Goal: Task Accomplishment & Management: Use online tool/utility

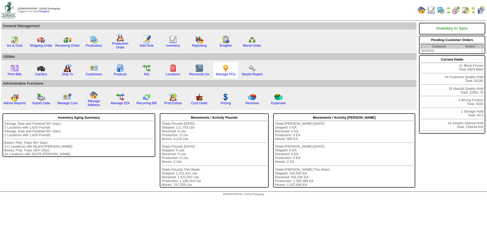
click at [226, 70] on img at bounding box center [226, 68] width 8 height 8
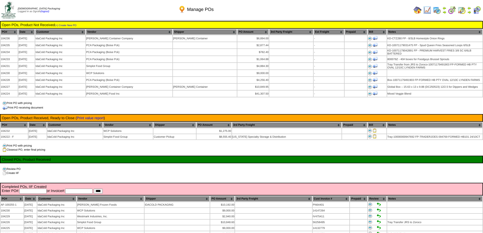
click at [416, 10] on img at bounding box center [418, 10] width 8 height 8
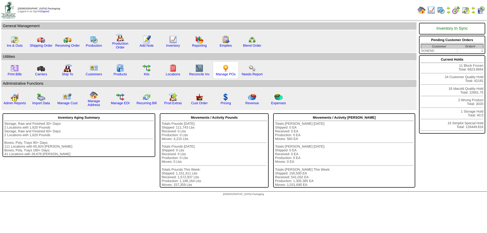
click at [226, 67] on img at bounding box center [226, 68] width 8 height 8
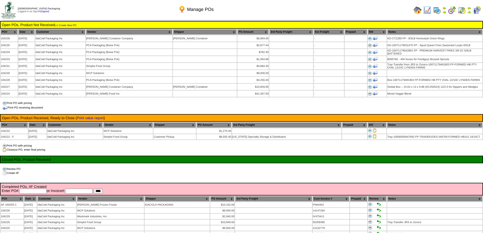
click at [415, 10] on img at bounding box center [418, 10] width 8 height 8
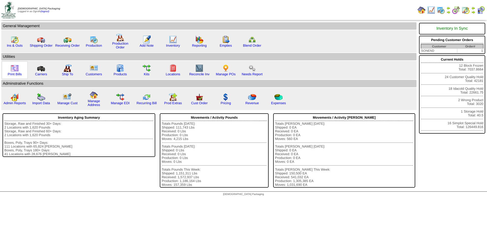
click at [11, 67] on img at bounding box center [15, 68] width 8 height 8
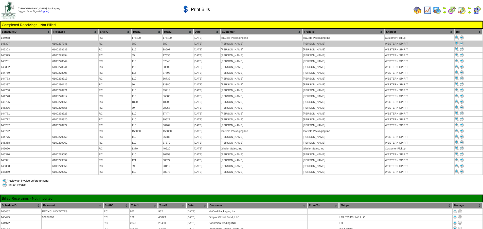
click at [464, 43] on img at bounding box center [462, 43] width 4 height 4
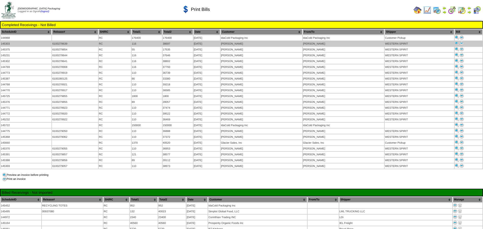
click at [463, 44] on img at bounding box center [462, 43] width 4 height 4
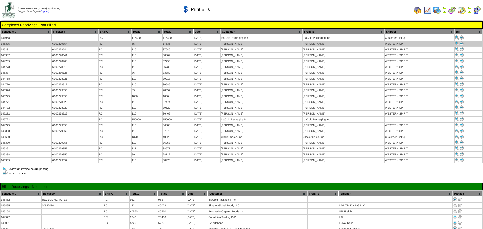
click at [462, 44] on img at bounding box center [462, 43] width 4 height 4
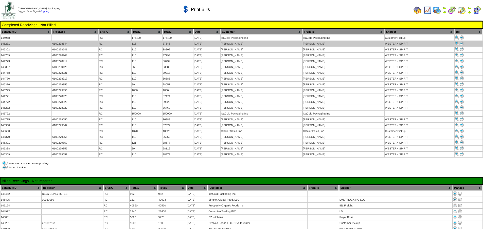
click at [462, 43] on img at bounding box center [462, 43] width 4 height 4
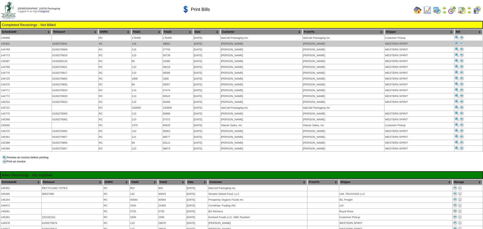
click at [463, 43] on img at bounding box center [462, 43] width 4 height 4
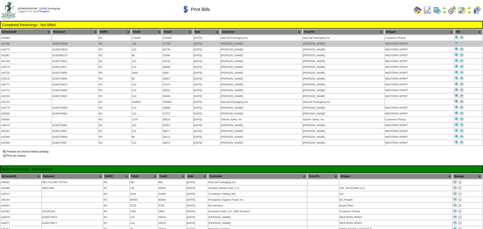
click at [462, 43] on img at bounding box center [462, 43] width 4 height 4
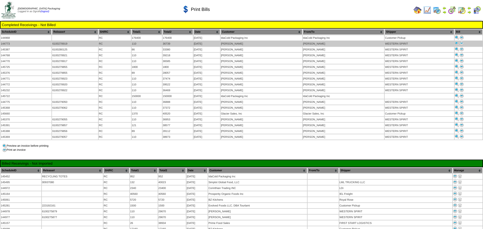
click at [463, 42] on img at bounding box center [462, 43] width 4 height 4
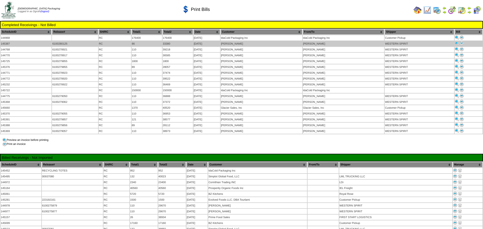
click at [462, 42] on img at bounding box center [462, 43] width 4 height 4
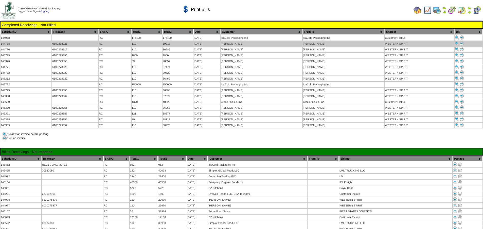
click at [463, 43] on img at bounding box center [462, 43] width 4 height 4
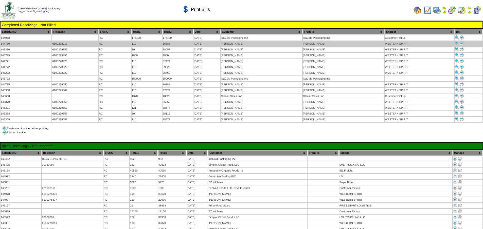
click at [464, 43] on img at bounding box center [462, 43] width 4 height 4
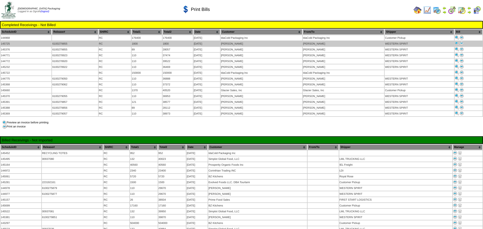
click at [463, 44] on img at bounding box center [462, 43] width 4 height 4
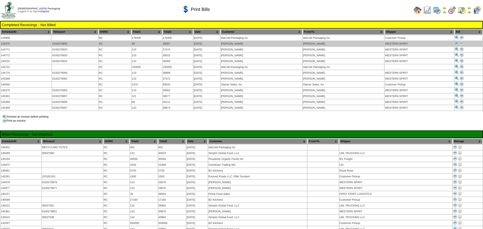
click at [463, 42] on img at bounding box center [462, 43] width 4 height 4
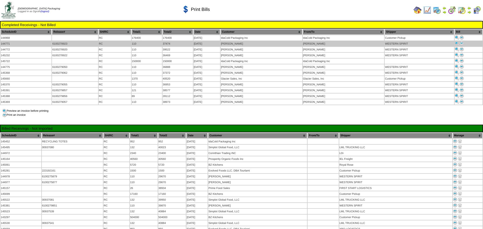
click at [463, 43] on img at bounding box center [462, 43] width 4 height 4
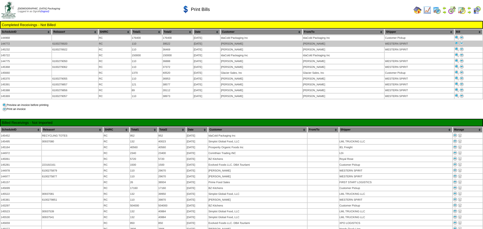
click at [462, 43] on img at bounding box center [462, 43] width 4 height 4
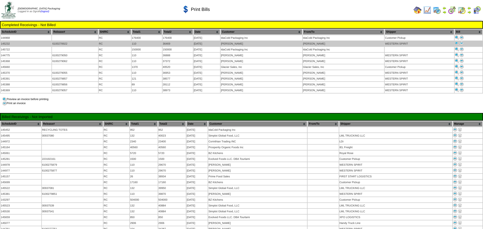
click at [463, 42] on img at bounding box center [462, 43] width 4 height 4
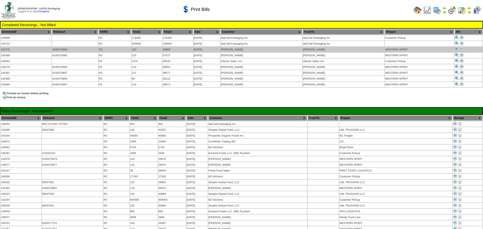
click at [463, 49] on img at bounding box center [462, 49] width 4 height 4
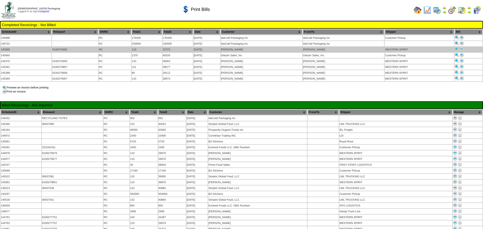
click at [462, 48] on img at bounding box center [462, 49] width 4 height 4
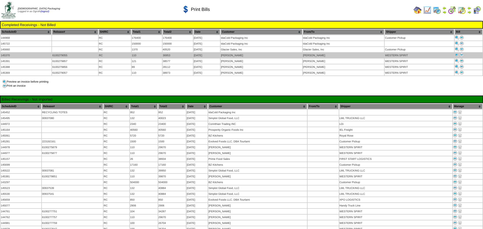
click at [462, 55] on img at bounding box center [462, 55] width 4 height 4
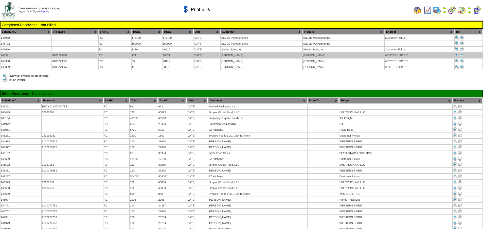
click at [463, 54] on img at bounding box center [462, 55] width 4 height 4
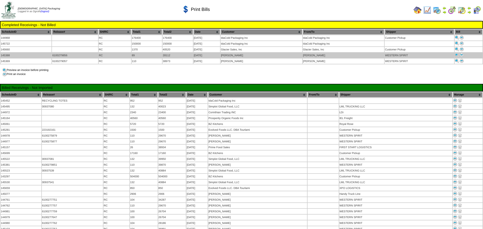
click at [462, 54] on img at bounding box center [462, 55] width 4 height 4
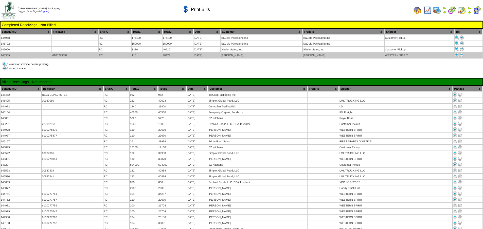
click at [462, 55] on img at bounding box center [462, 55] width 4 height 4
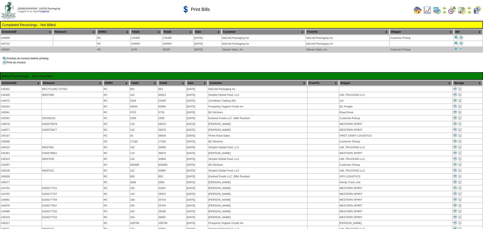
click at [461, 47] on img at bounding box center [462, 49] width 4 height 4
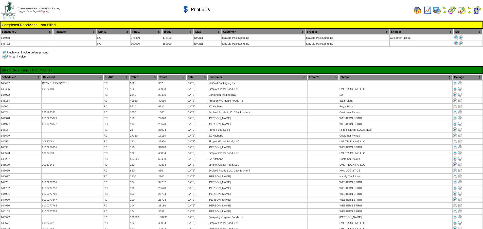
click at [47, 10] on link "(logout)" at bounding box center [45, 11] width 9 height 3
